Goal: Task Accomplishment & Management: Complete application form

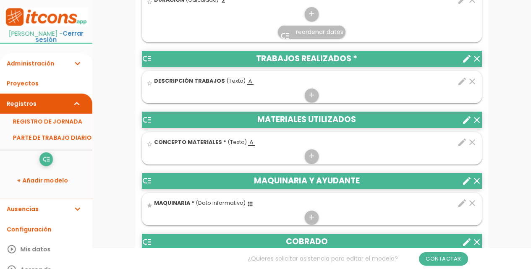
scroll to position [420, 0]
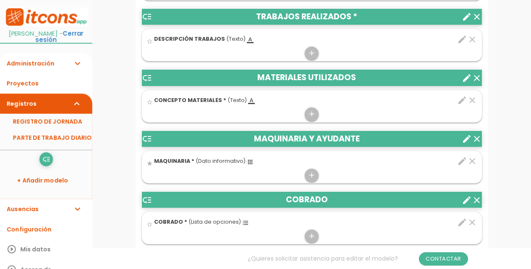
click at [463, 164] on icon "edit" at bounding box center [462, 161] width 10 height 10
select select "221"
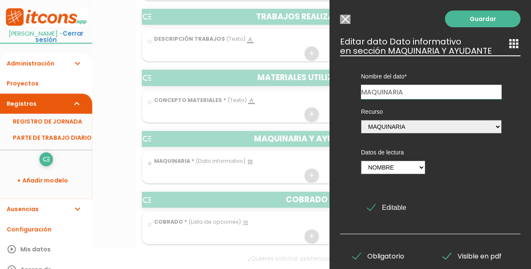
click at [430, 90] on input "MAQUINARIA" at bounding box center [431, 92] width 141 height 14
click at [477, 21] on link "Guardar" at bounding box center [483, 18] width 76 height 17
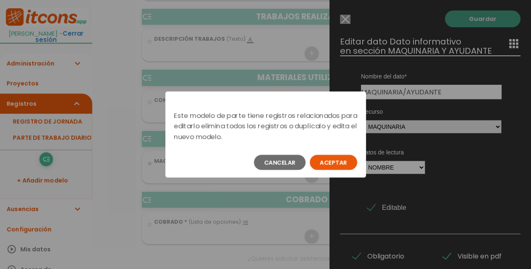
scroll to position [0, 0]
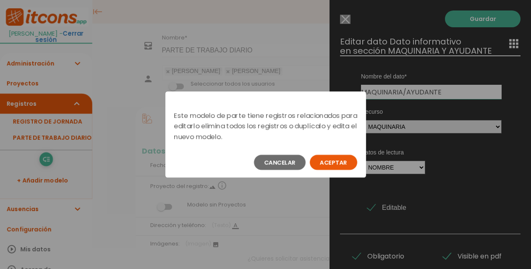
click at [340, 163] on button "Aceptar" at bounding box center [333, 162] width 47 height 15
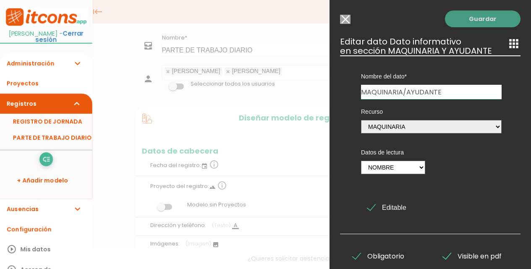
click at [484, 22] on link "Guardar" at bounding box center [483, 18] width 76 height 17
click at [456, 20] on link "Guardar" at bounding box center [483, 18] width 76 height 17
click at [350, 21] on input "Seleccionar todos los usuarios" at bounding box center [345, 19] width 10 height 9
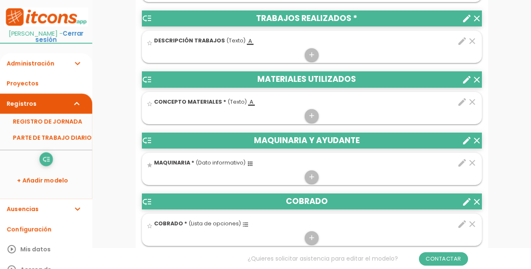
scroll to position [420, 0]
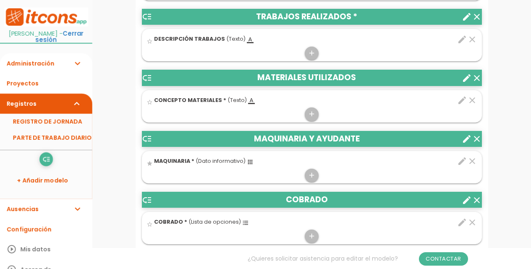
click at [463, 162] on icon "edit" at bounding box center [462, 161] width 10 height 10
type input "MAQUINARIA"
select select "221"
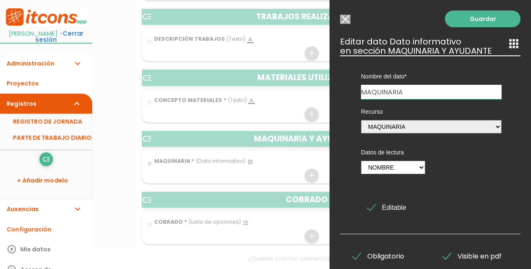
click at [440, 90] on input "MAQUINARIA" at bounding box center [431, 92] width 141 height 14
type input "MAQUINARIA/AYUDANTE"
click at [468, 16] on link "Guardar" at bounding box center [483, 18] width 76 height 17
click at [474, 21] on link "Guardar" at bounding box center [483, 18] width 76 height 17
click at [417, 167] on select "Nombre" at bounding box center [393, 167] width 64 height 13
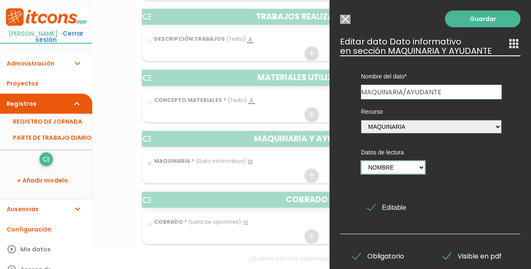
click at [361, 161] on select "Nombre" at bounding box center [393, 167] width 64 height 13
click at [395, 208] on span "Editable" at bounding box center [386, 207] width 39 height 10
click at [0, 0] on input "Editable" at bounding box center [0, 0] width 0 height 0
click at [394, 208] on span "Editable" at bounding box center [386, 207] width 39 height 10
click at [0, 0] on input "Editable" at bounding box center [0, 0] width 0 height 0
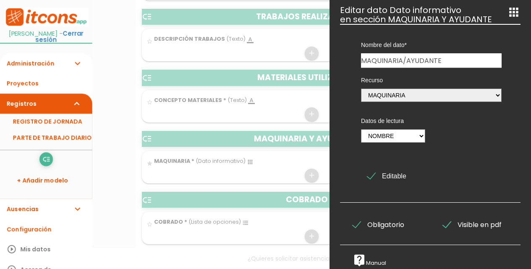
scroll to position [0, 0]
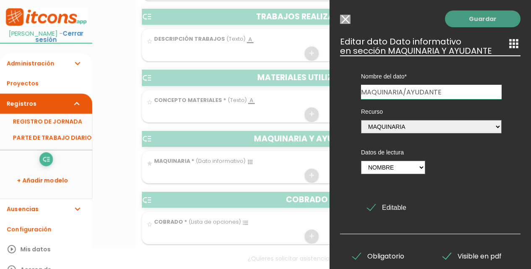
click at [493, 21] on link "Guardar" at bounding box center [483, 18] width 76 height 17
click at [482, 20] on link "Guardar" at bounding box center [483, 18] width 76 height 17
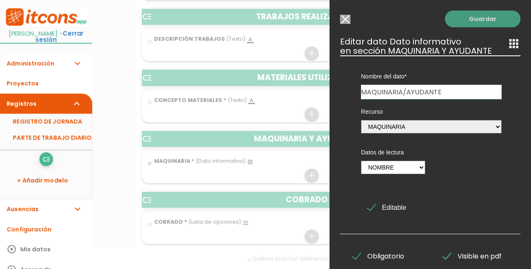
click at [482, 20] on link "Guardar" at bounding box center [483, 18] width 76 height 17
click at [509, 44] on icon "apps" at bounding box center [513, 43] width 13 height 13
click at [489, 50] on h3 "Editar dato Dato informativo apps en sección MAQUINARIA Y AYUDANTE" at bounding box center [430, 46] width 181 height 18
click at [348, 20] on input "Seleccionar todos los usuarios" at bounding box center [345, 19] width 10 height 9
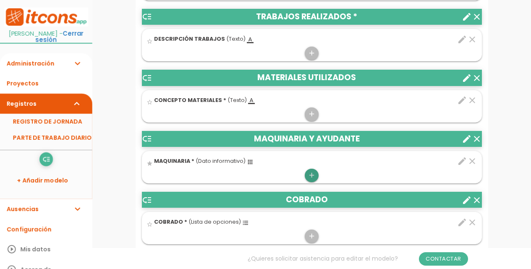
click at [314, 176] on icon "add" at bounding box center [312, 175] width 8 height 13
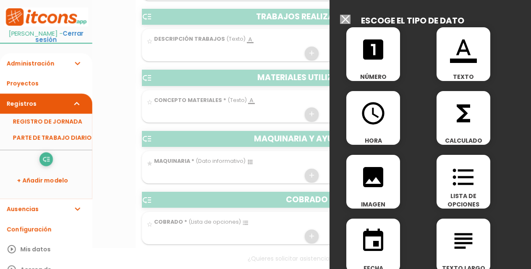
click at [455, 67] on div "format_color_text TEXTO" at bounding box center [464, 54] width 54 height 54
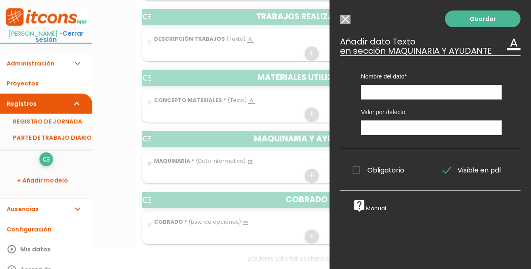
click at [427, 92] on input "text" at bounding box center [431, 92] width 141 height 15
click at [423, 91] on input "MAQUINARIA/AYUFDANTE" at bounding box center [431, 92] width 141 height 15
type input "MAQUINARIA/AYUDANTE"
click at [357, 170] on span "Obligatorio" at bounding box center [379, 170] width 52 height 10
click at [0, 0] on input "Obligatorio" at bounding box center [0, 0] width 0 height 0
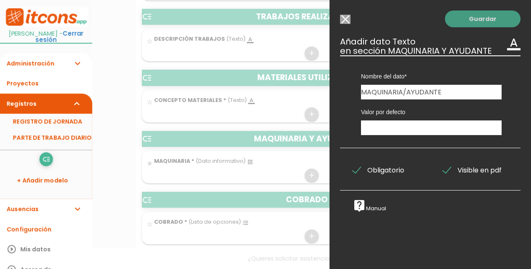
click at [474, 21] on link "Guardar" at bounding box center [483, 18] width 76 height 17
click at [474, 16] on link "Guardar" at bounding box center [483, 18] width 76 height 17
click at [472, 20] on link "Guardar" at bounding box center [483, 18] width 76 height 17
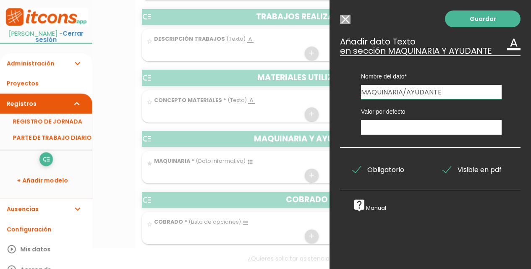
click at [343, 19] on input "Seleccionar todos los usuarios" at bounding box center [345, 19] width 10 height 9
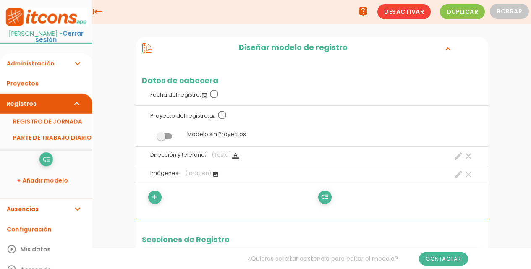
scroll to position [42, 0]
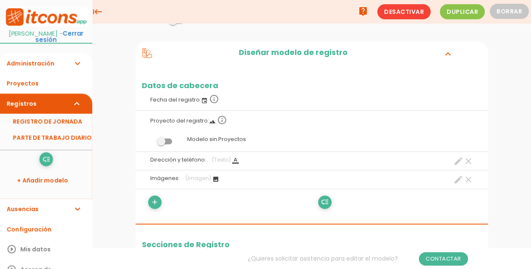
click at [45, 59] on link "Administración expand_more" at bounding box center [46, 63] width 92 height 20
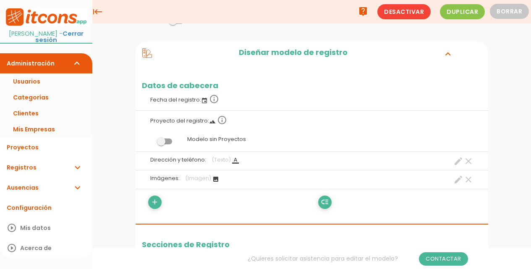
click at [45, 59] on link "Administración expand_more" at bounding box center [46, 63] width 92 height 20
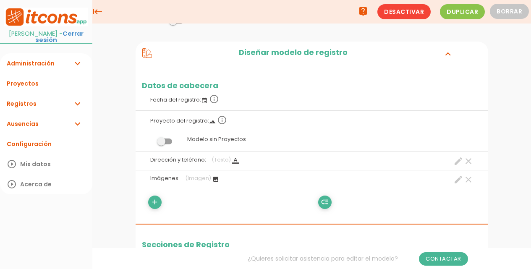
click at [70, 99] on link "Registros expand_more" at bounding box center [46, 104] width 92 height 20
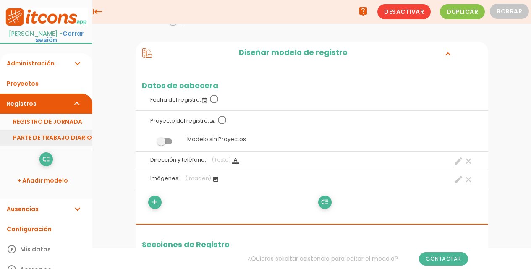
click at [68, 130] on link "PARTE DE TRABAJO DIARIO" at bounding box center [46, 138] width 92 height 16
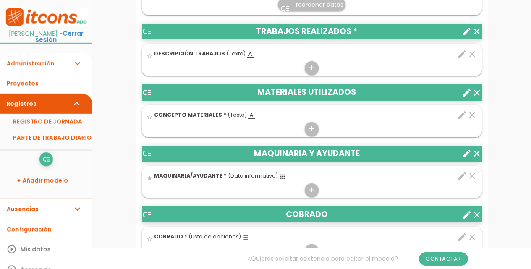
scroll to position [420, 0]
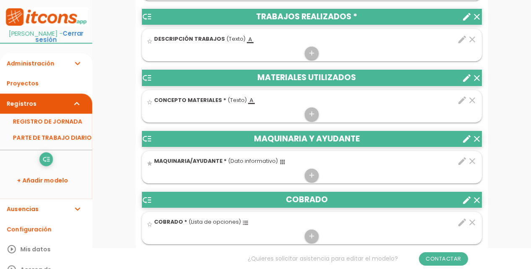
click at [281, 162] on icon "apps" at bounding box center [282, 162] width 7 height 7
click at [0, 0] on input "star" at bounding box center [0, 0] width 0 height 0
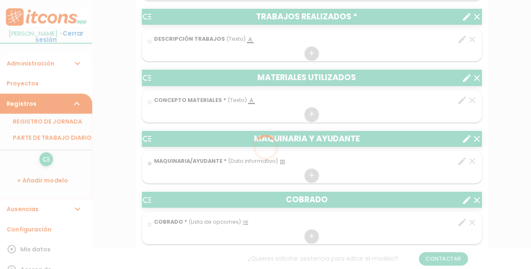
scroll to position [0, 0]
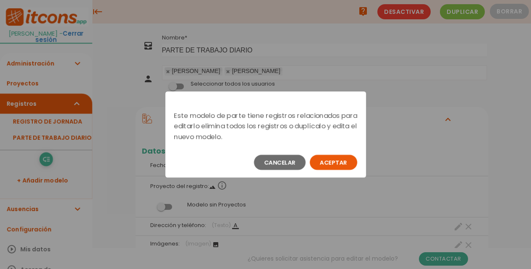
click at [349, 165] on button "Aceptar" at bounding box center [333, 162] width 47 height 15
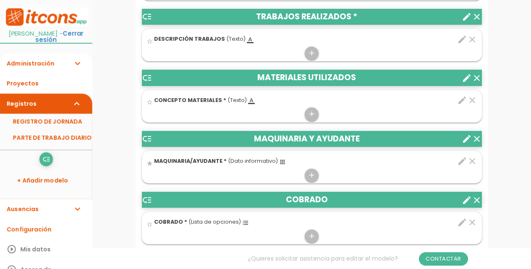
scroll to position [462, 0]
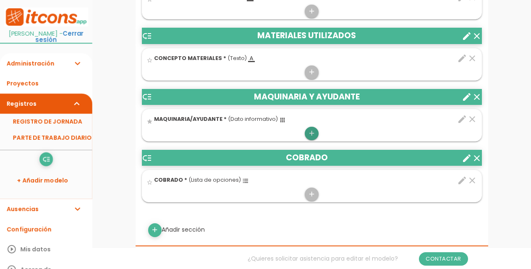
click at [311, 136] on icon "add" at bounding box center [312, 133] width 8 height 13
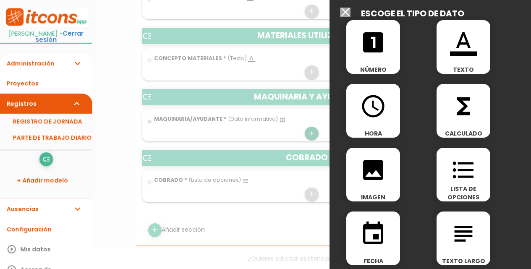
scroll to position [0, 0]
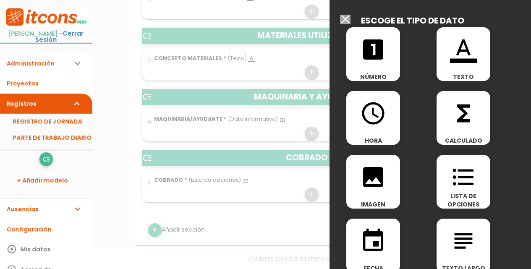
click at [453, 65] on div "format_color_text TEXTO" at bounding box center [464, 54] width 54 height 54
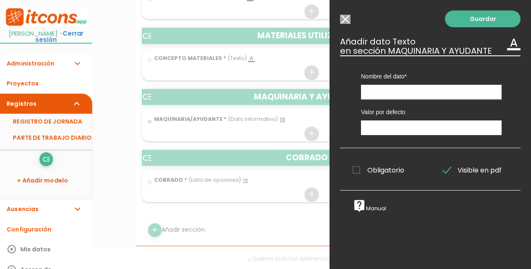
click at [433, 96] on input "text" at bounding box center [431, 92] width 141 height 15
type input "AYUDANTE"
click at [355, 170] on span "Obligatorio" at bounding box center [379, 170] width 52 height 10
click at [0, 0] on input "Obligatorio" at bounding box center [0, 0] width 0 height 0
click at [462, 20] on link "Guardar" at bounding box center [483, 18] width 76 height 17
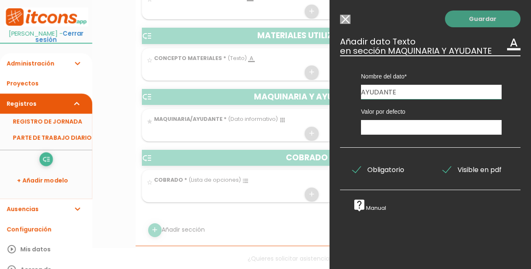
click at [484, 17] on link "Guardar" at bounding box center [483, 18] width 76 height 17
click at [483, 17] on link "Guardar" at bounding box center [483, 18] width 76 height 17
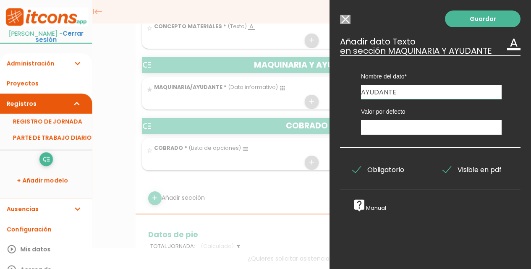
scroll to position [462, 0]
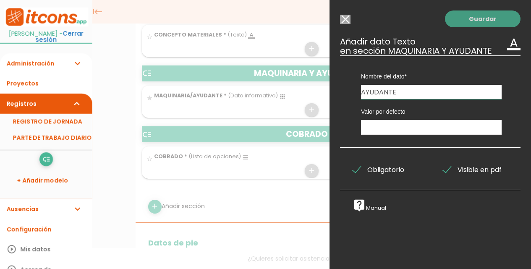
click at [479, 24] on link "Guardar" at bounding box center [483, 18] width 76 height 17
click at [509, 44] on icon "format_color_text" at bounding box center [513, 43] width 13 height 13
click at [474, 21] on link "Guardar" at bounding box center [483, 18] width 76 height 17
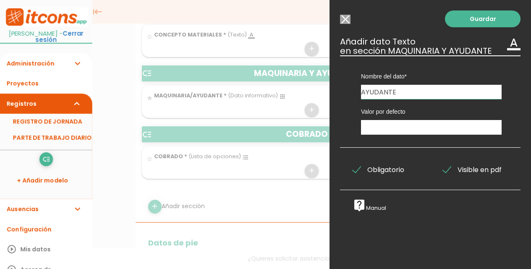
click at [345, 20] on input "Seleccionar todos los usuarios" at bounding box center [345, 19] width 10 height 9
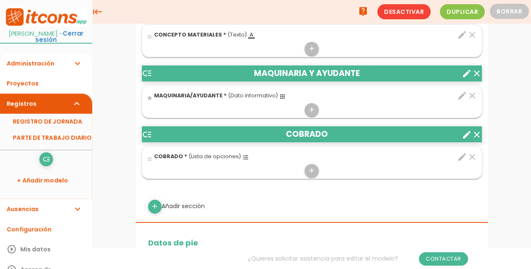
click at [463, 96] on icon "edit" at bounding box center [462, 96] width 10 height 10
select select "221"
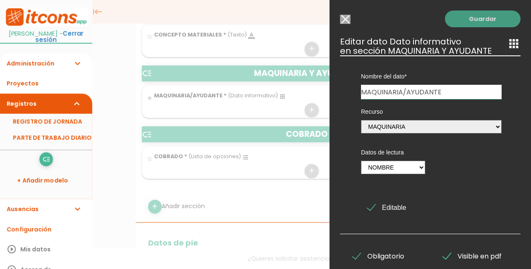
click at [477, 16] on link "Guardar" at bounding box center [483, 18] width 76 height 17
click at [477, 19] on link "Guardar" at bounding box center [483, 18] width 76 height 17
click at [511, 45] on icon "apps" at bounding box center [513, 43] width 13 height 13
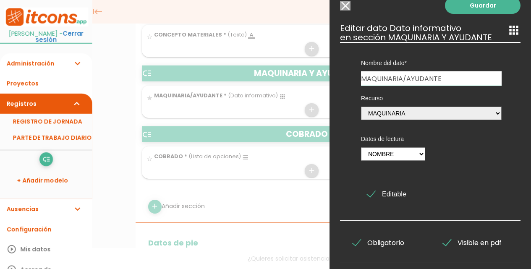
scroll to position [0, 0]
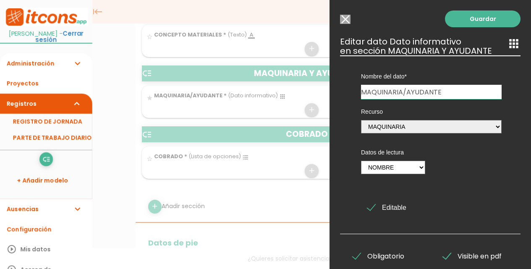
click at [349, 19] on input "Seleccionar todos los usuarios" at bounding box center [345, 19] width 10 height 9
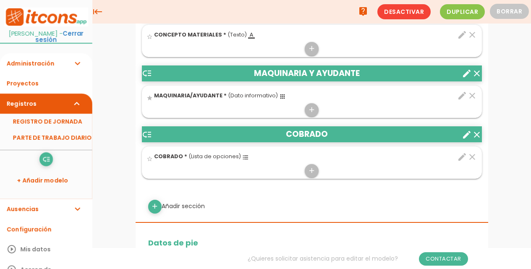
scroll to position [420, 0]
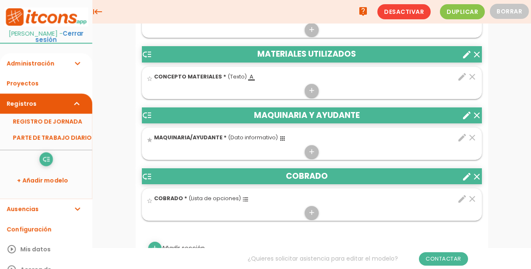
click at [473, 134] on icon "clear" at bounding box center [472, 138] width 10 height 10
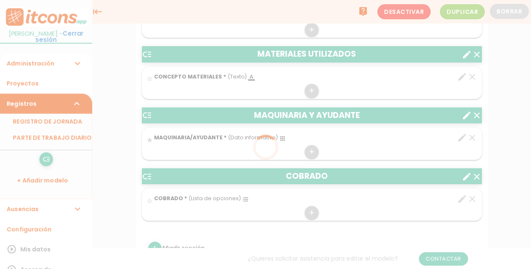
scroll to position [0, 0]
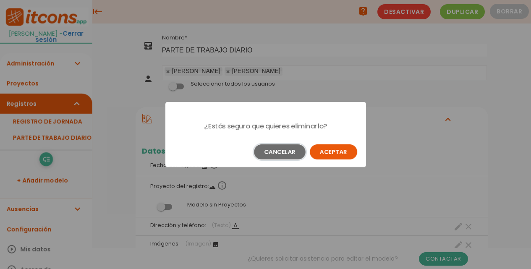
click at [287, 153] on button "Cancelar" at bounding box center [280, 151] width 52 height 15
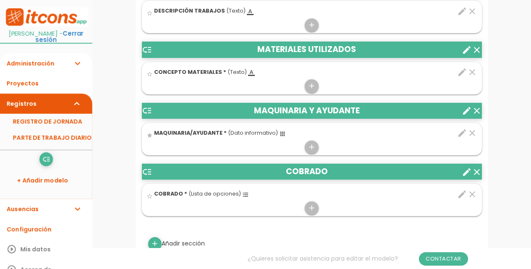
scroll to position [462, 0]
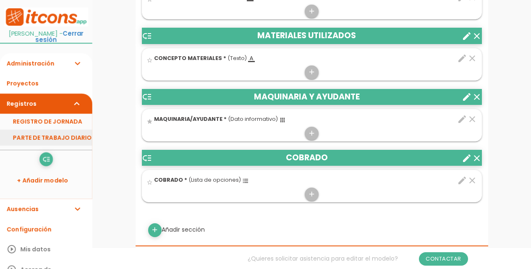
click at [67, 130] on link "PARTE DE TRABAJO DIARIO" at bounding box center [46, 138] width 92 height 16
